Goal: Task Accomplishment & Management: Manage account settings

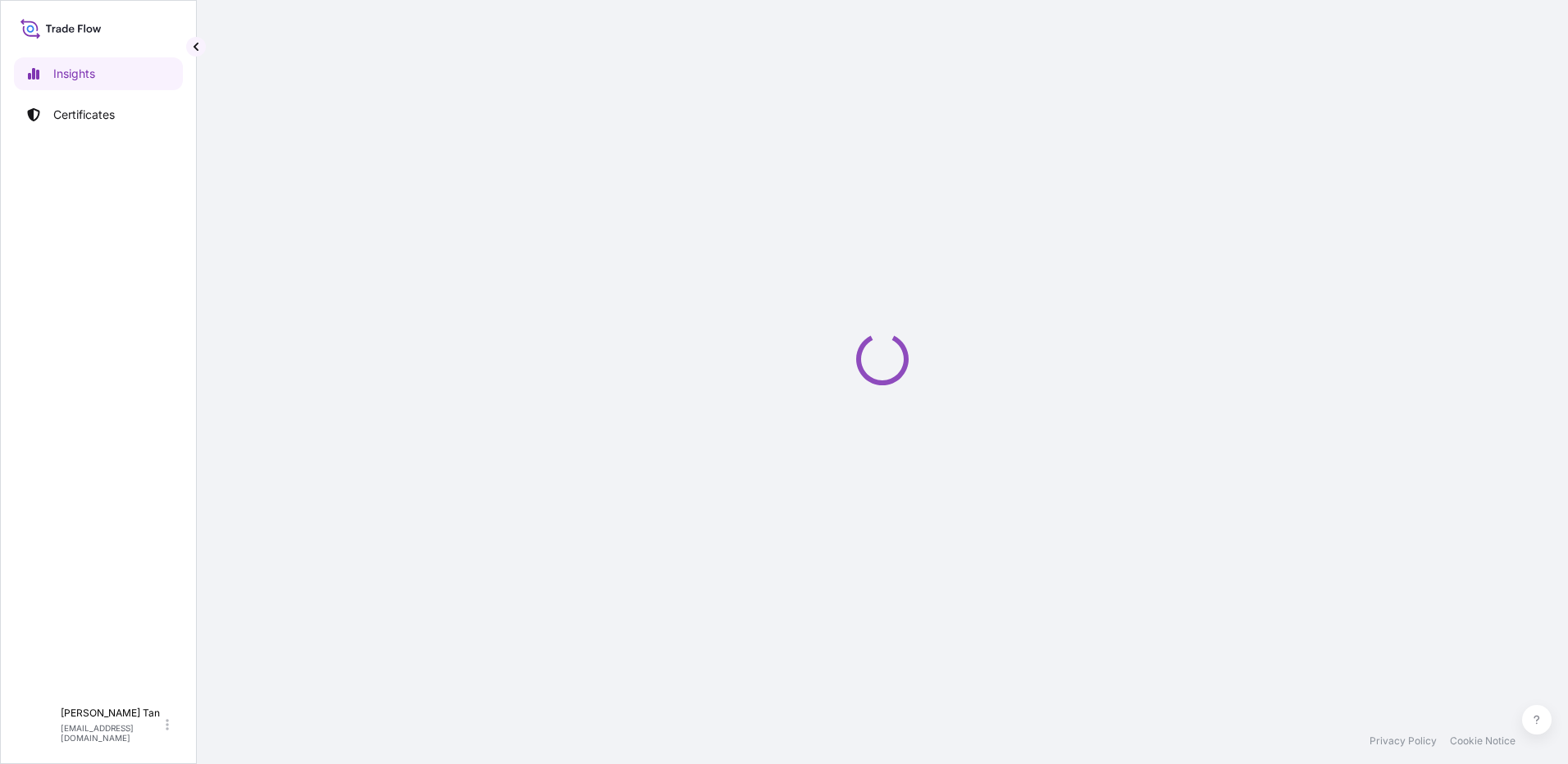
select select "2025"
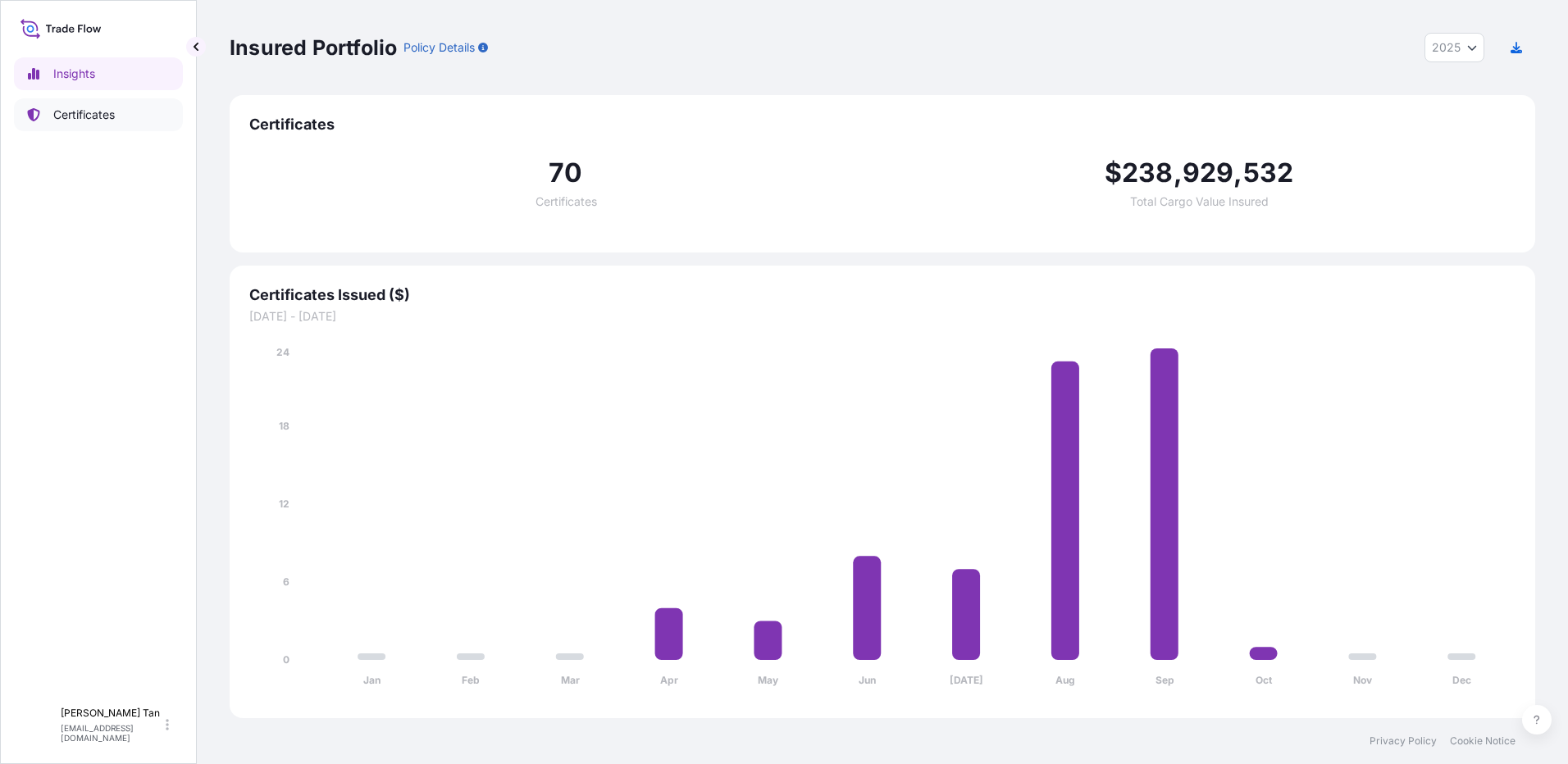
click at [93, 121] on p "Certificates" at bounding box center [84, 115] width 62 height 17
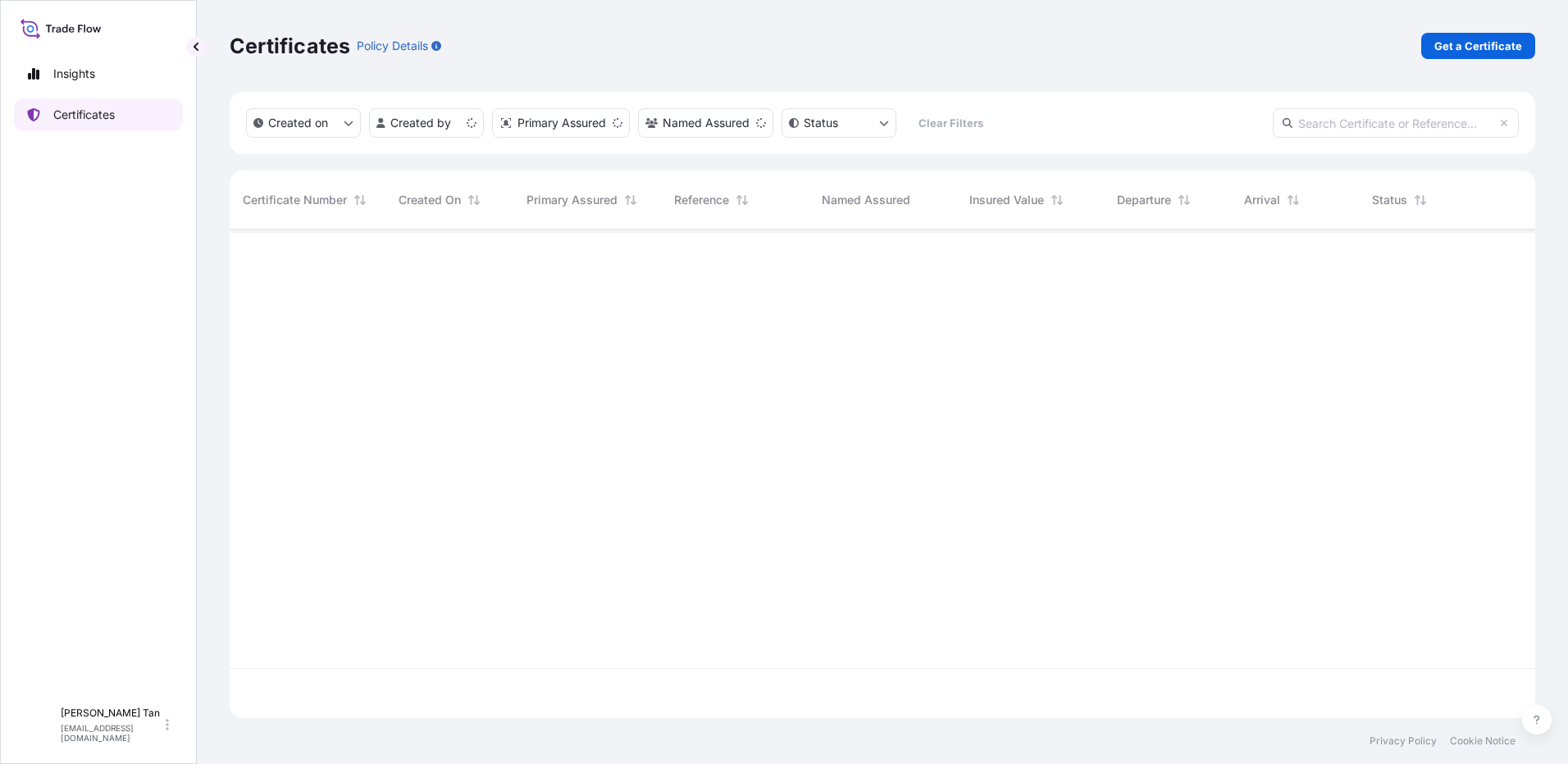
scroll to position [485, 1294]
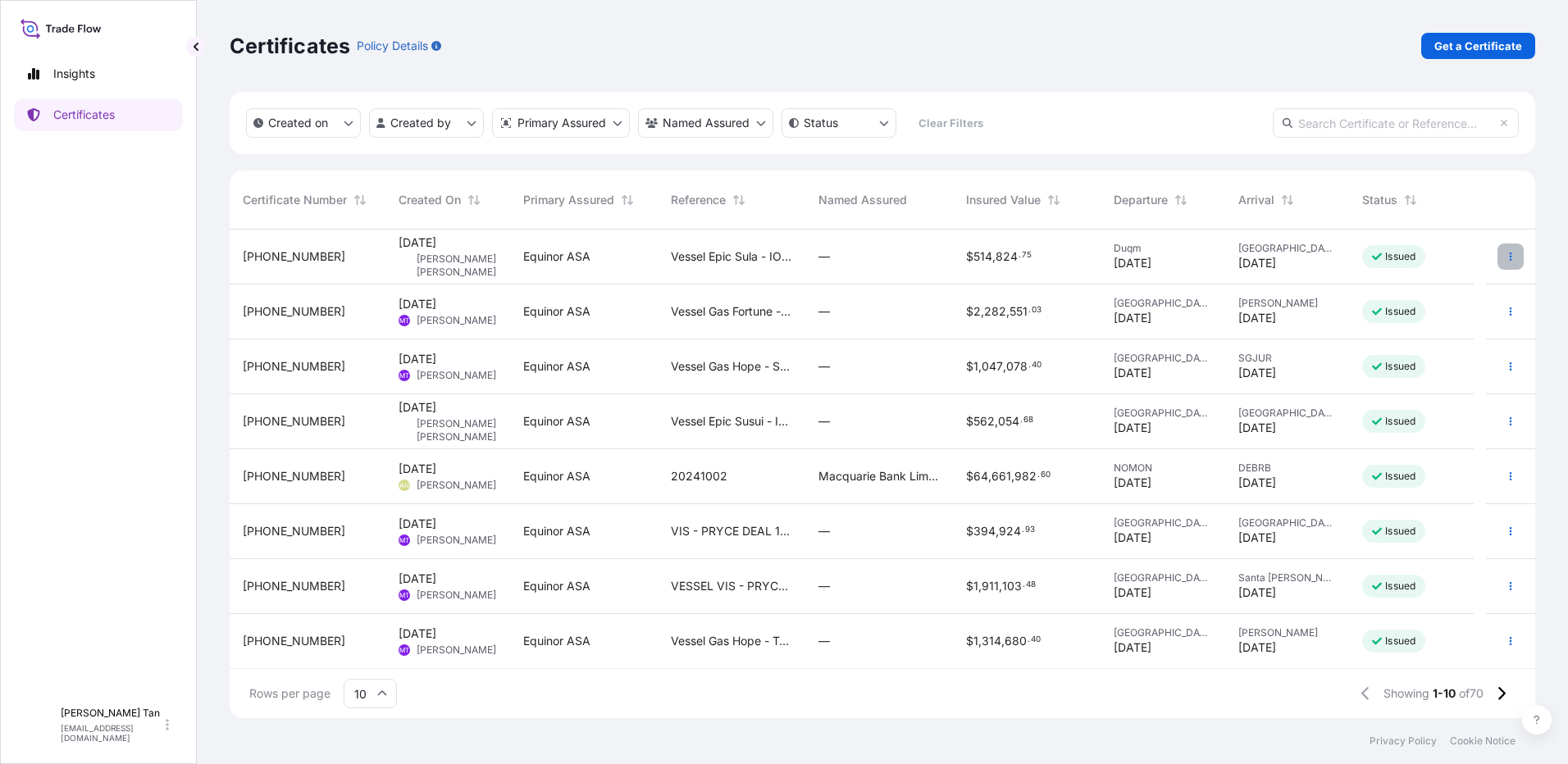
click at [1510, 258] on icon "button" at bounding box center [1510, 257] width 3 height 8
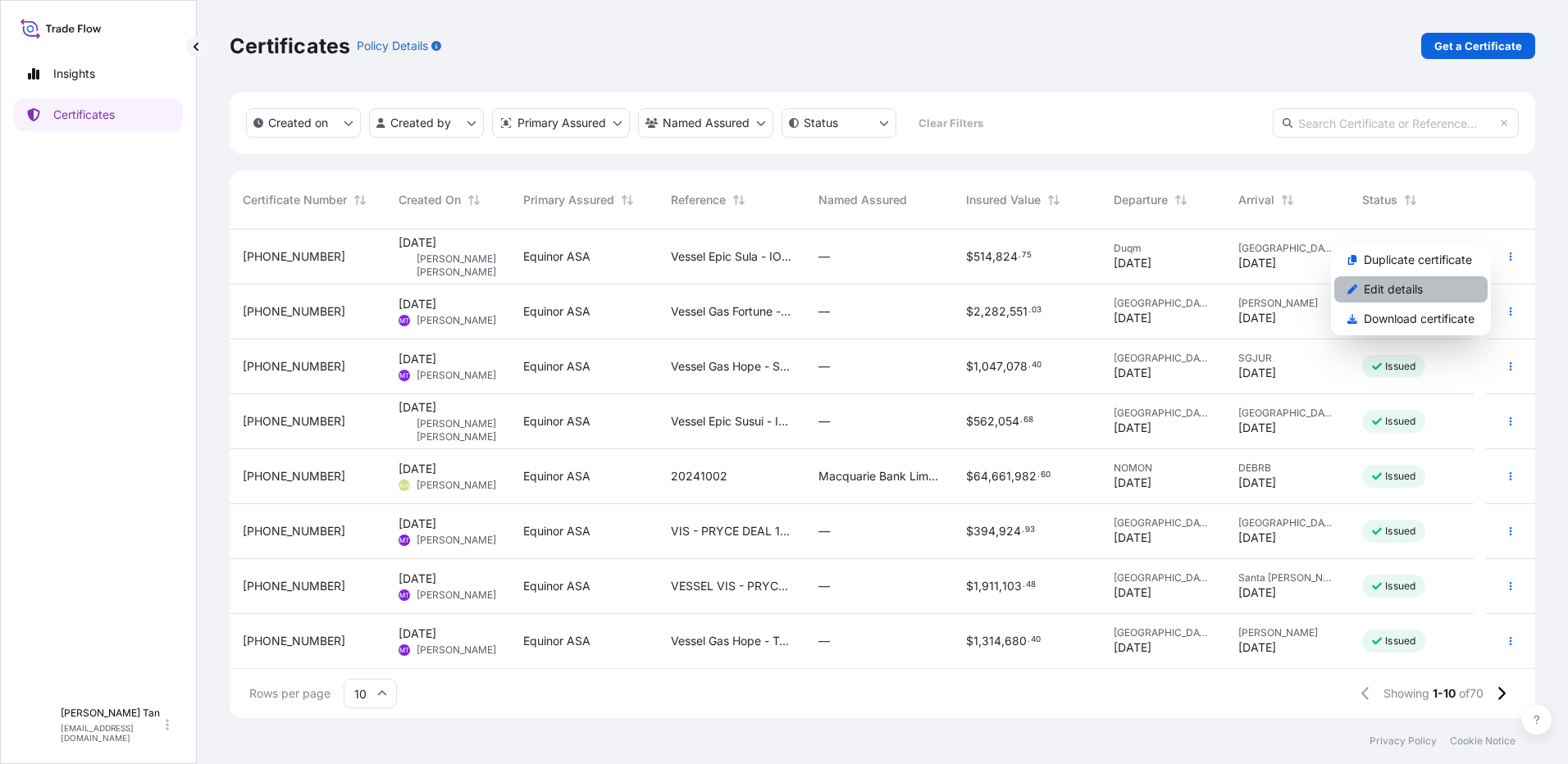
click at [1390, 293] on p "Edit details" at bounding box center [1393, 289] width 59 height 17
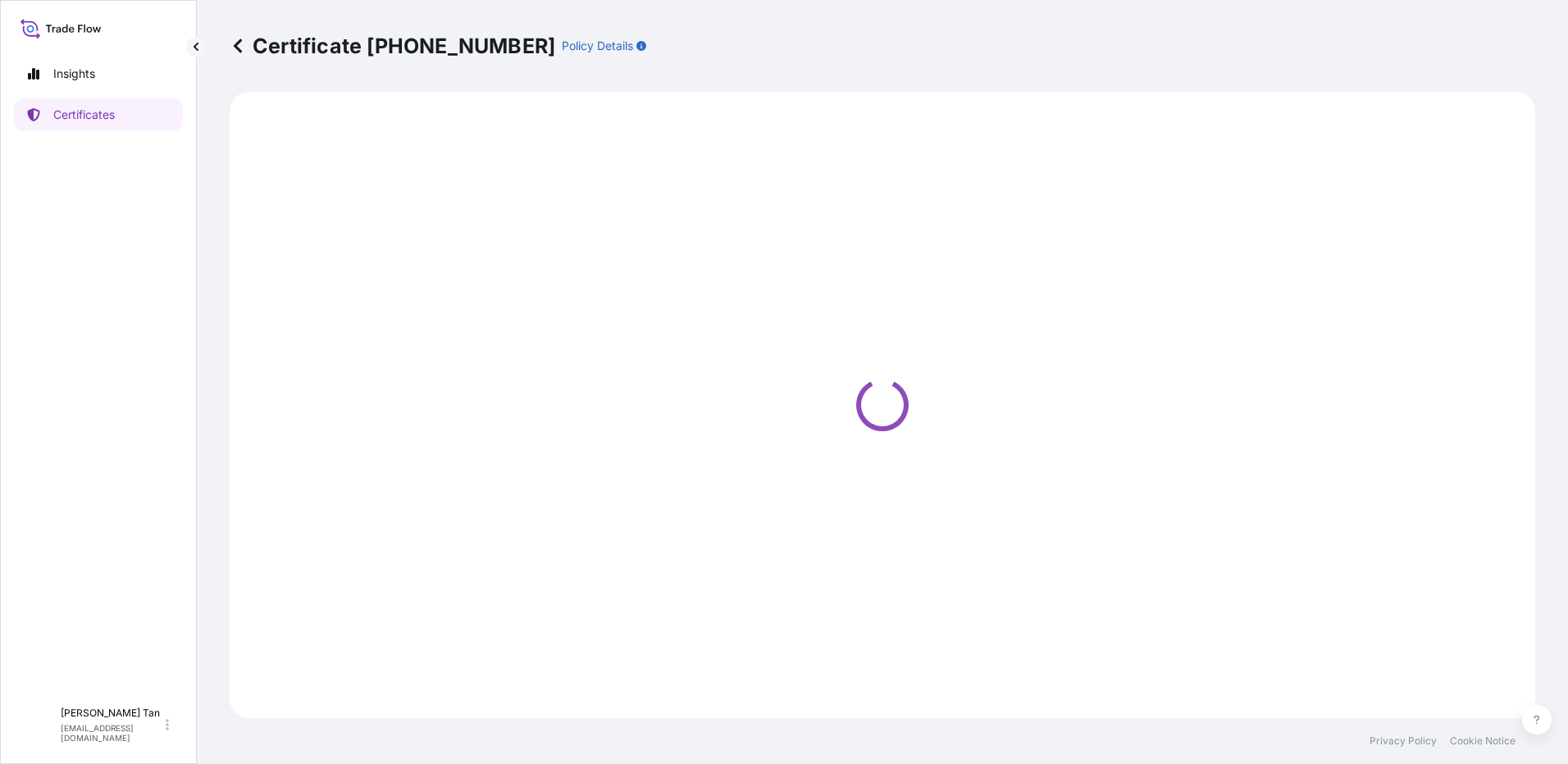
select select "Sea"
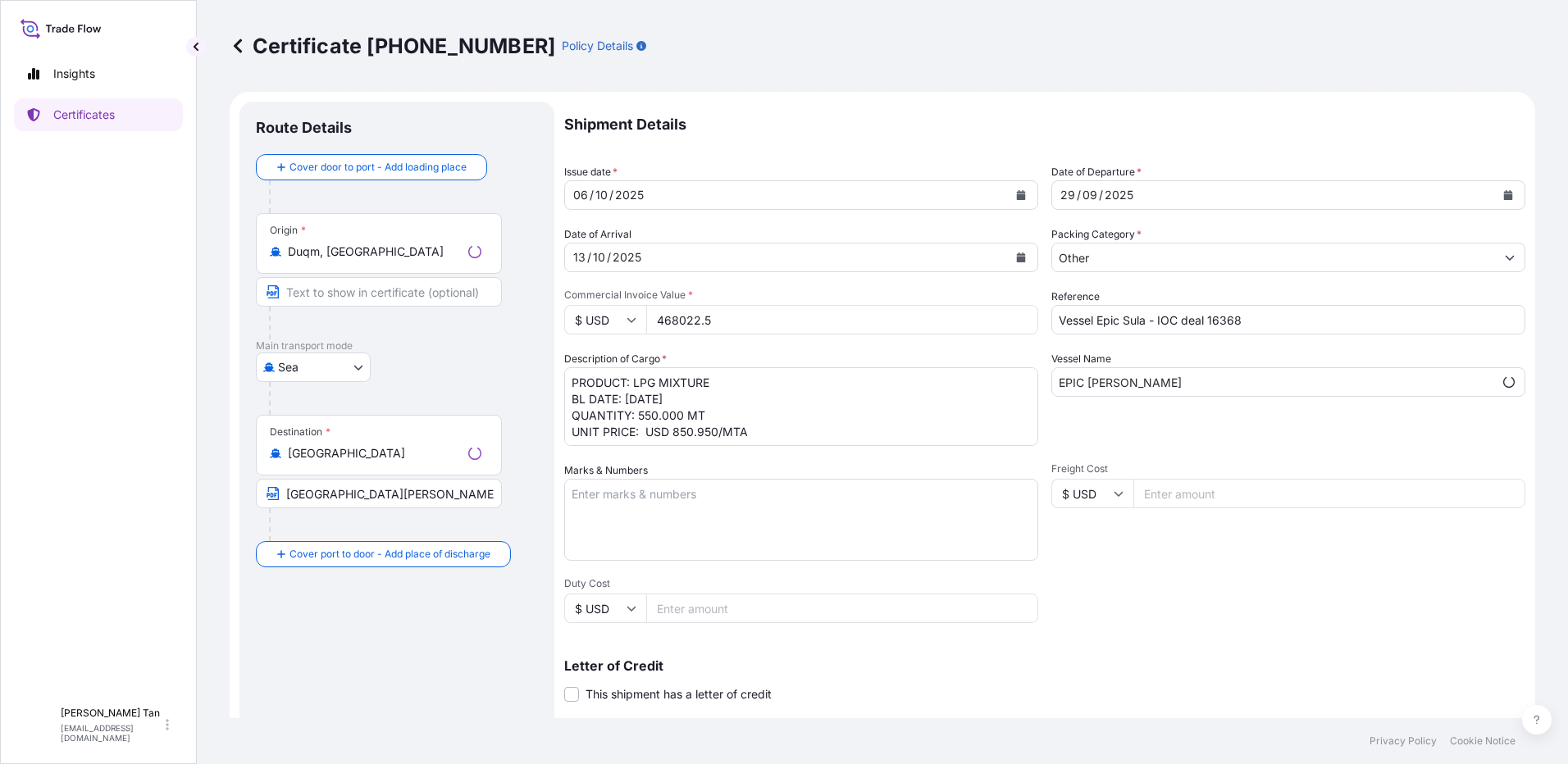
select select "31491"
drag, startPoint x: 733, startPoint y: 319, endPoint x: 546, endPoint y: 293, distance: 188.8
click at [547, 293] on form "Route Details Cover door to port - Add loading place Place of loading Road / In…" at bounding box center [882, 515] width 1305 height 847
type input "468055.50"
click at [715, 430] on textarea "PRODUCT: LPG MIXTURE BL DATE: [DATE] QUANTITY: 550.000 MT UNIT PRICE: USD 850.9…" at bounding box center [802, 407] width 474 height 78
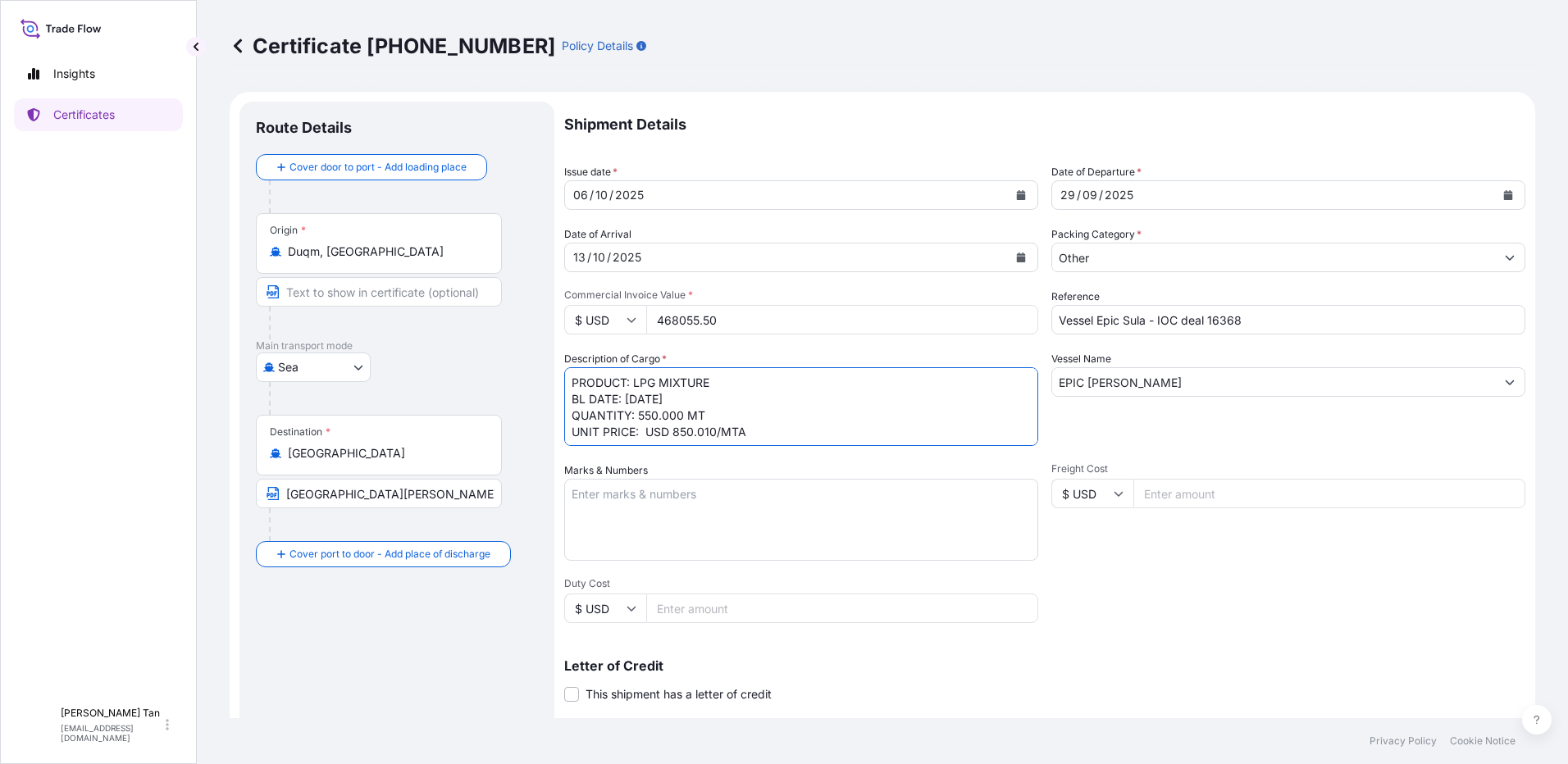
click at [691, 433] on textarea "PRODUCT: LPG MIXTURE BL DATE: [DATE] QUANTITY: 550.000 MT UNIT PRICE: USD 850.9…" at bounding box center [802, 407] width 474 height 78
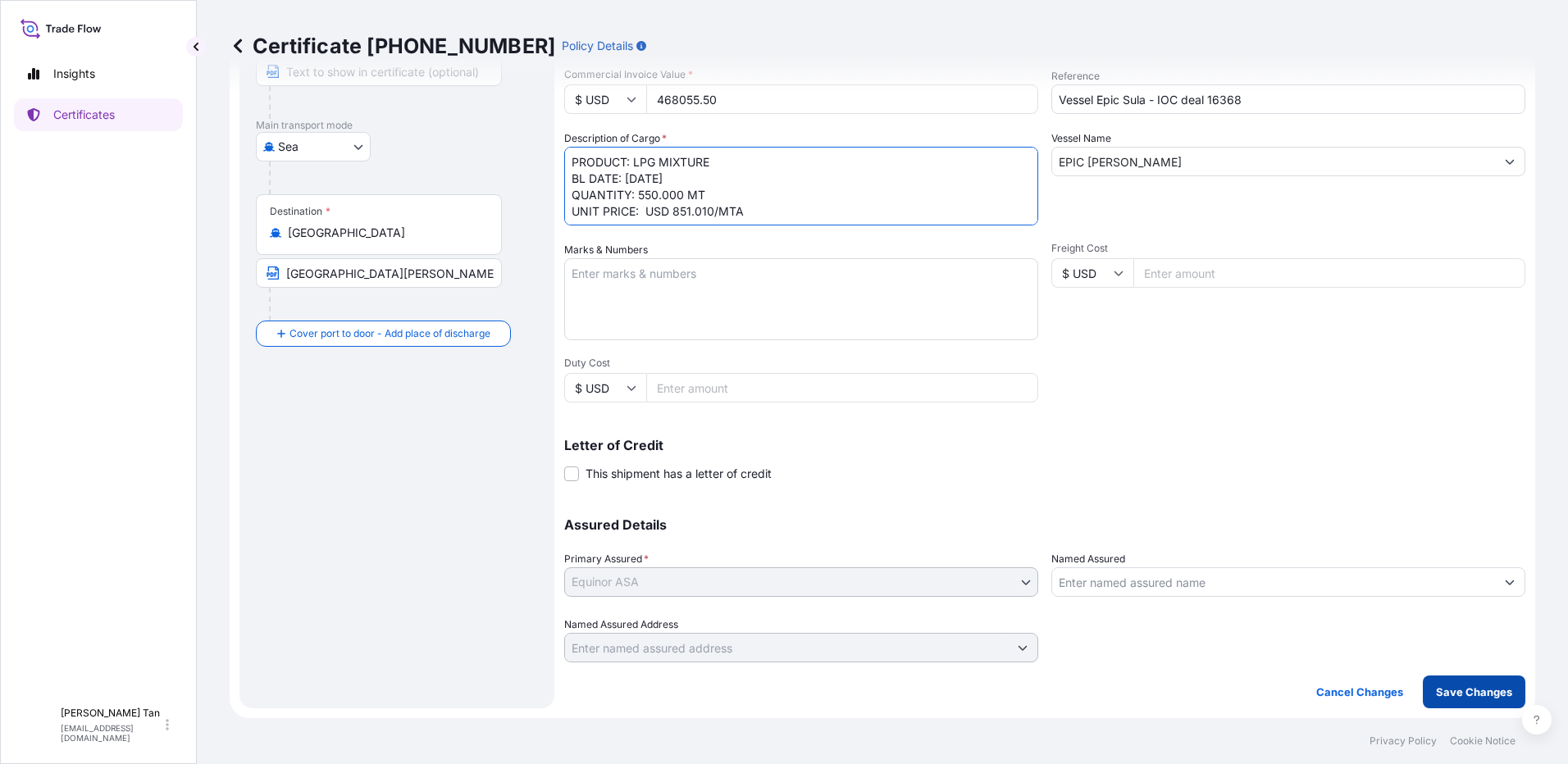
type textarea "PRODUCT: LPG MIXTURE BL DATE: [DATE] QUANTITY: 550.000 MT UNIT PRICE: USD 851.0…"
click at [1436, 693] on p "Save Changes" at bounding box center [1474, 692] width 76 height 17
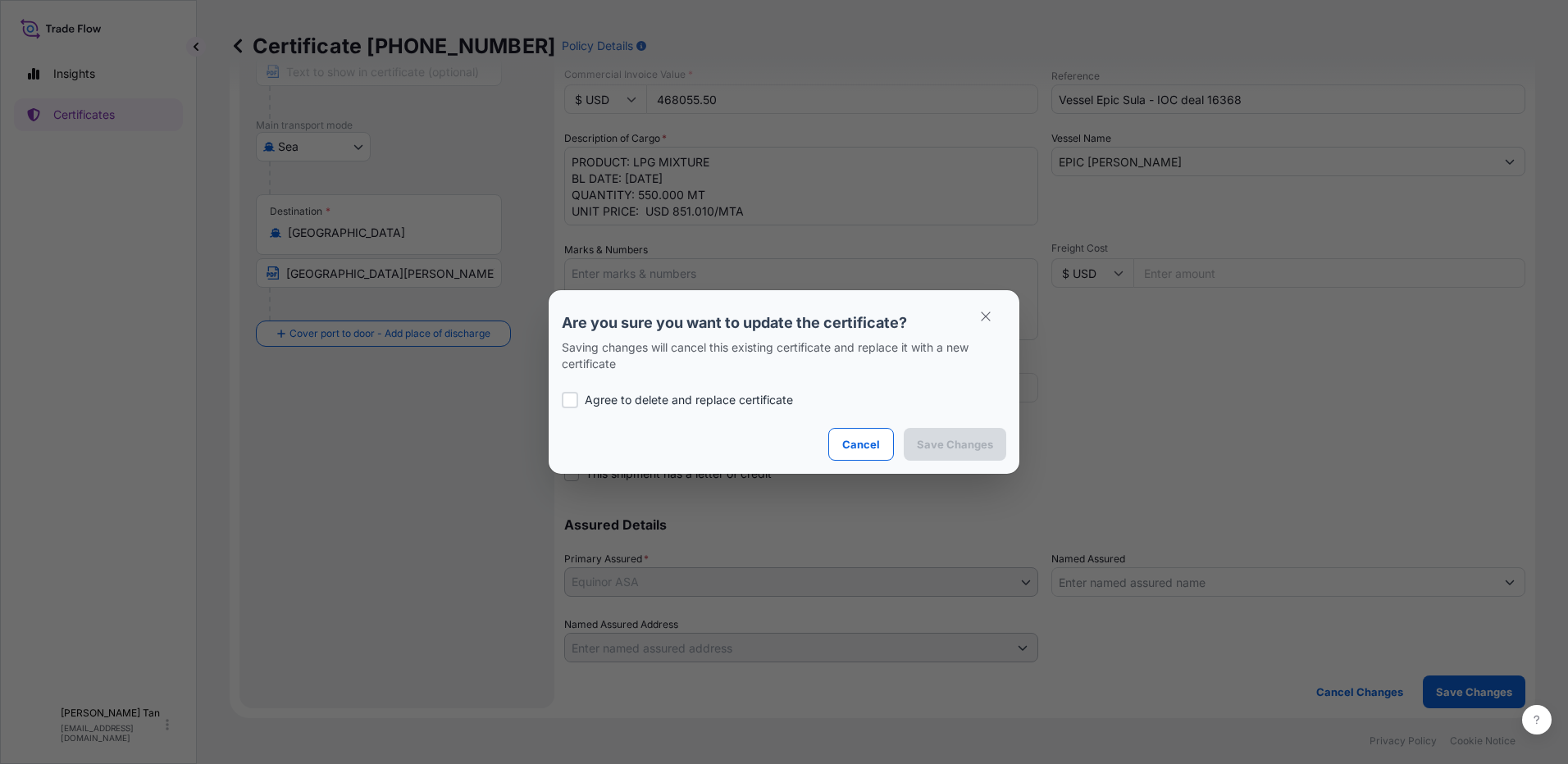
click at [643, 390] on div "Agree to delete and replace certificate" at bounding box center [784, 400] width 445 height 56
click at [666, 399] on p "Agree to delete and replace certificate" at bounding box center [689, 400] width 209 height 17
checkbox input "true"
click at [952, 441] on p "Save Changes" at bounding box center [954, 445] width 76 height 17
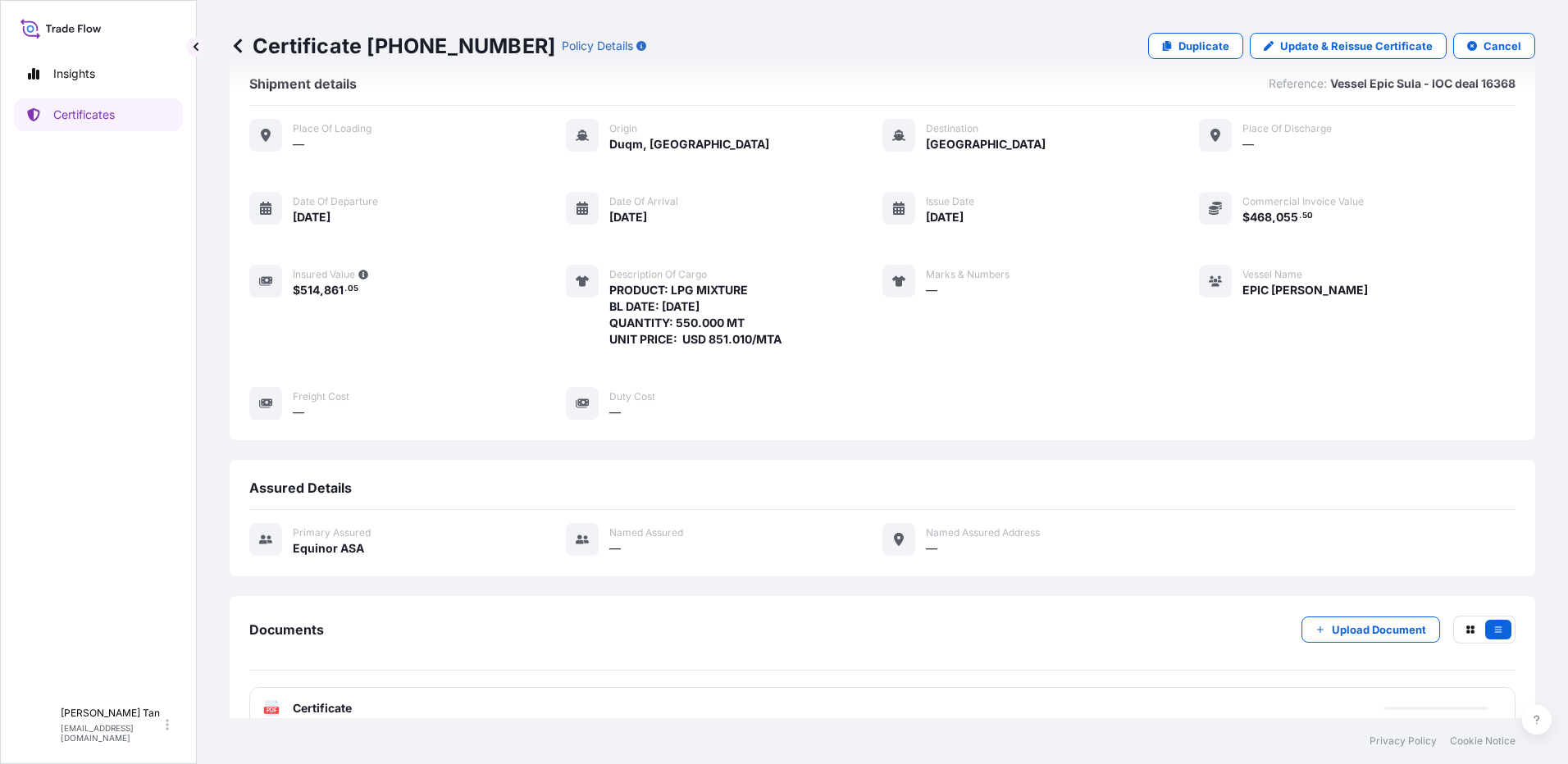
scroll to position [68, 0]
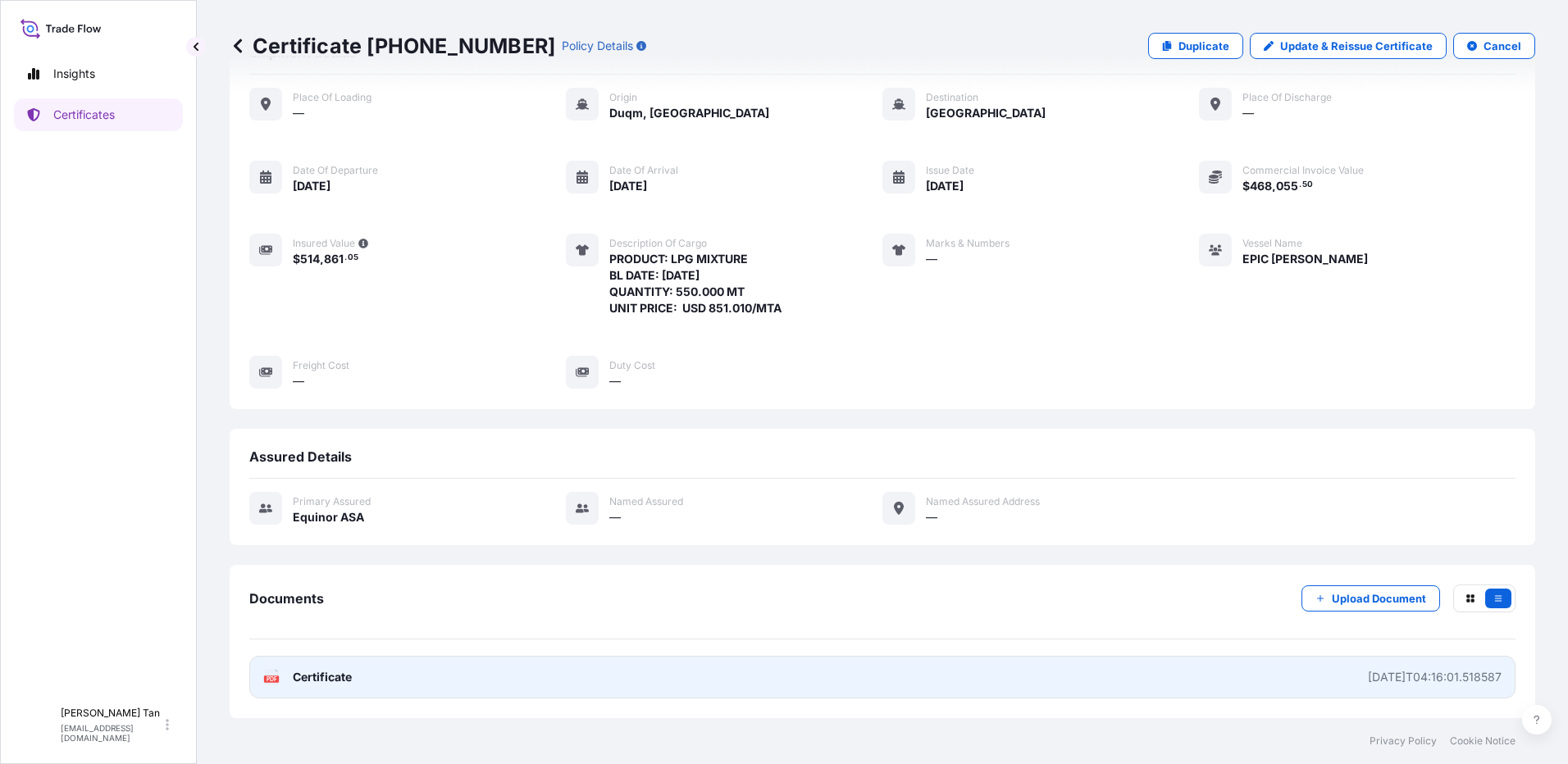
click at [328, 687] on link "PDF Certificate [DATE]T04:16:01.518587" at bounding box center [882, 677] width 1266 height 43
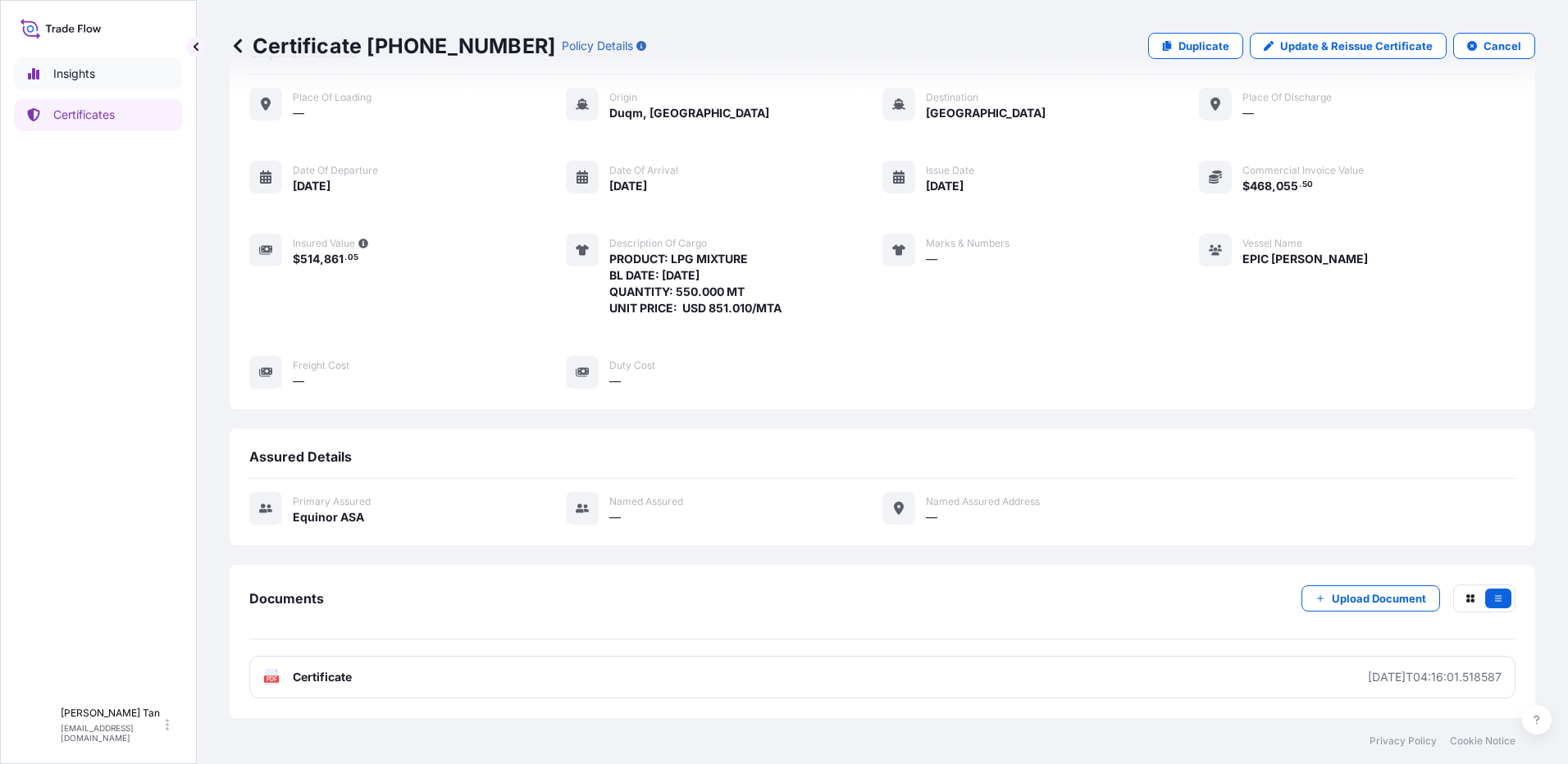
click at [79, 79] on p "Insights" at bounding box center [74, 74] width 42 height 17
select select "2025"
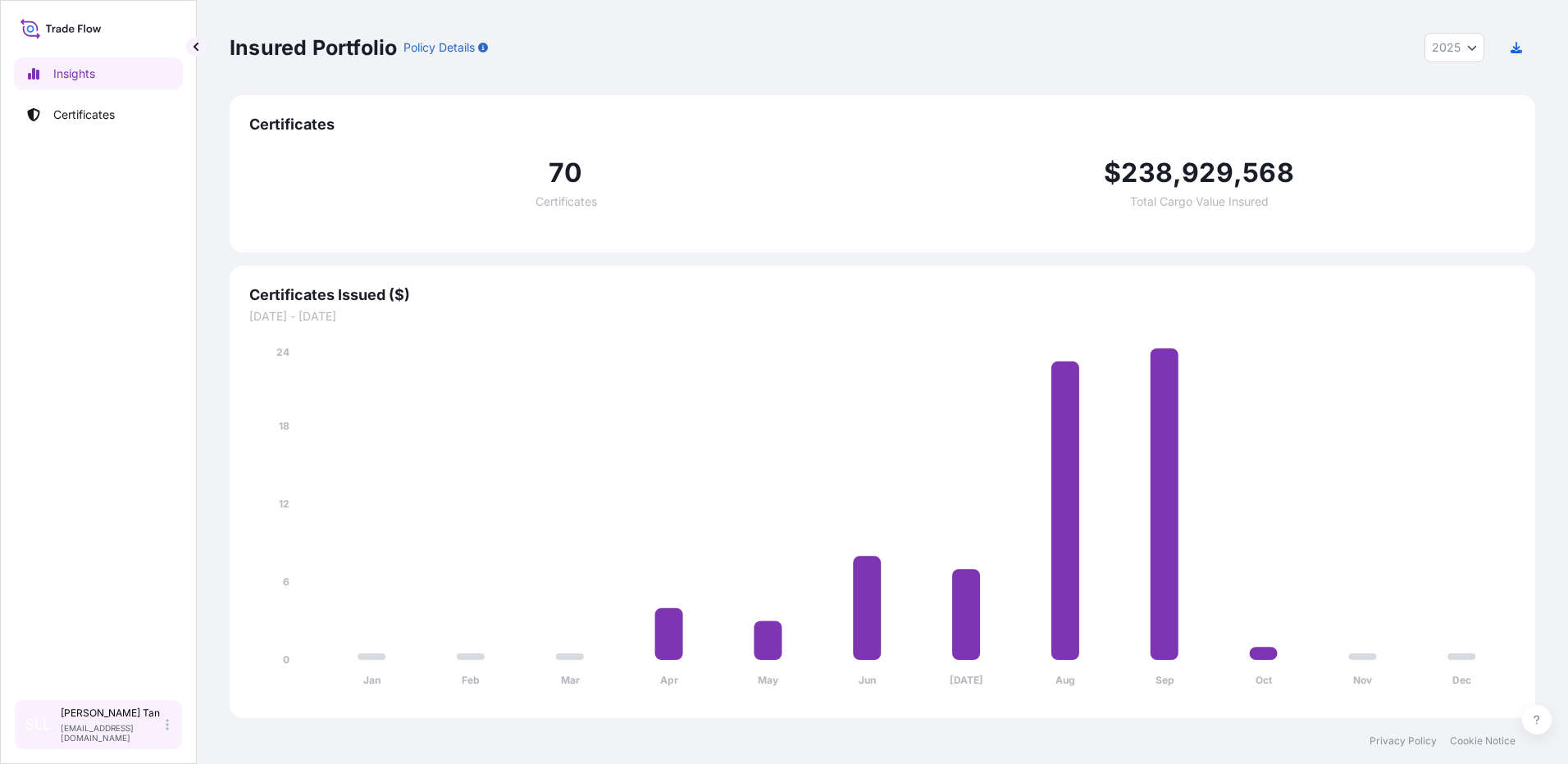
click at [165, 731] on div "SLL [PERSON_NAME] [PERSON_NAME] [EMAIL_ADDRESS][DOMAIN_NAME]" at bounding box center [98, 725] width 154 height 36
